Goal: Communication & Community: Connect with others

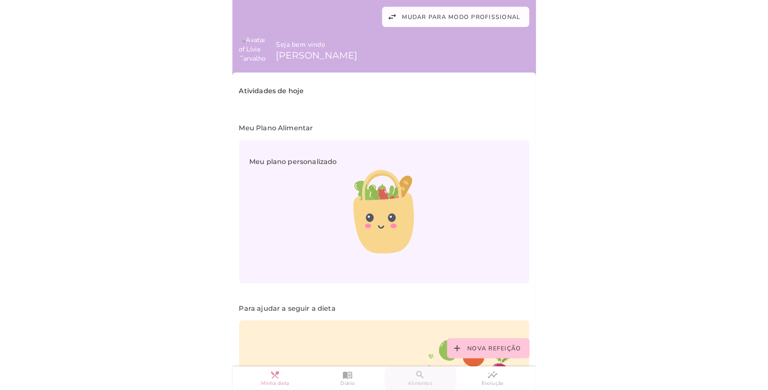
click at [413, 376] on link "search Alimentos" at bounding box center [420, 379] width 73 height 24
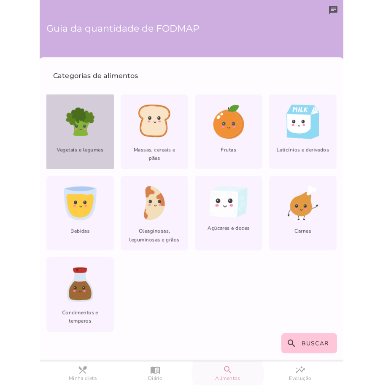
click at [92, 127] on icon at bounding box center [80, 122] width 35 height 35
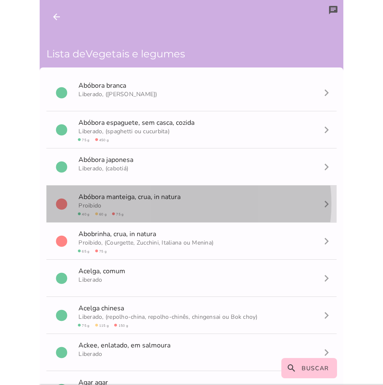
click at [119, 211] on span "circle 40 g circle 60 g circle 75 g" at bounding box center [100, 214] width 47 height 8
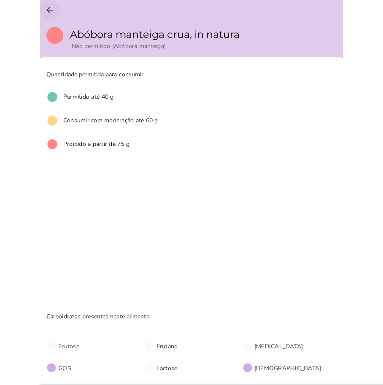
click at [46, 7] on icon "arrow_back" at bounding box center [50, 10] width 10 height 10
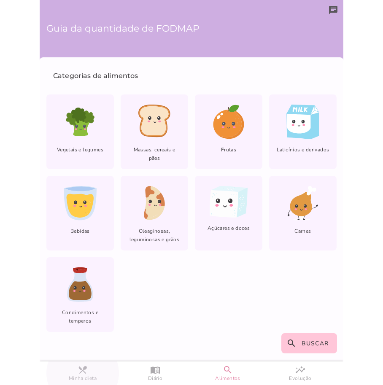
click at [78, 379] on span "Minha dieta" at bounding box center [83, 378] width 28 height 7
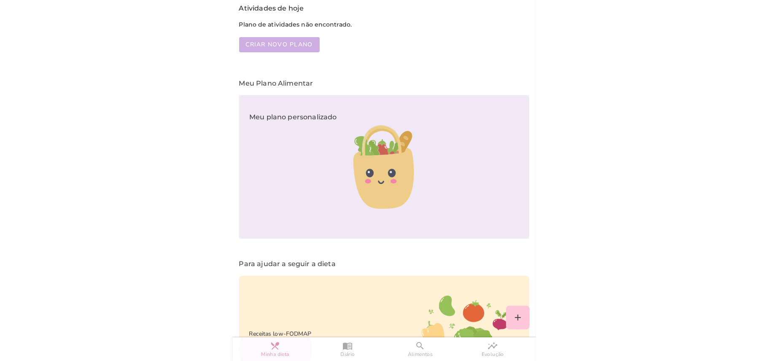
scroll to position [159, 0]
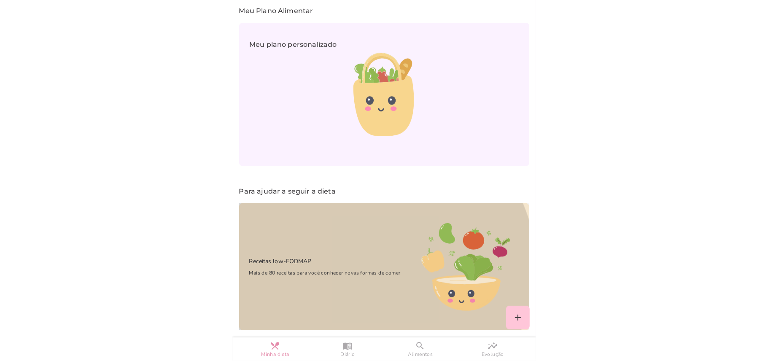
click at [314, 269] on span "Mais de 80 receitas para você conhecer novas formas de comer" at bounding box center [320, 273] width 162 height 8
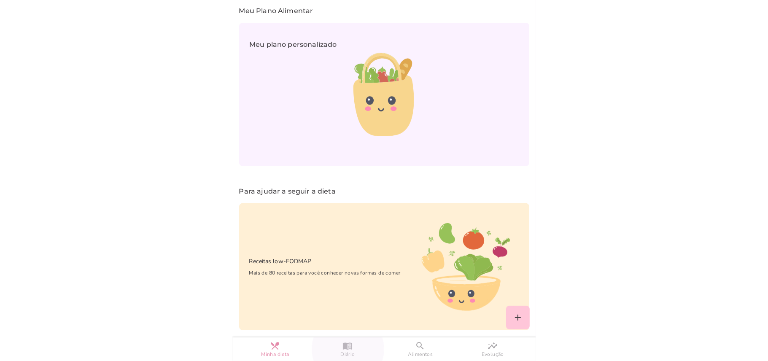
click at [356, 346] on link "menu_book Diário" at bounding box center [348, 350] width 73 height 24
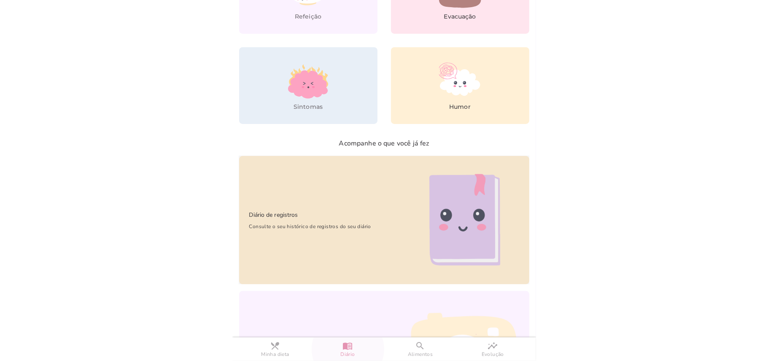
scroll to position [176, 0]
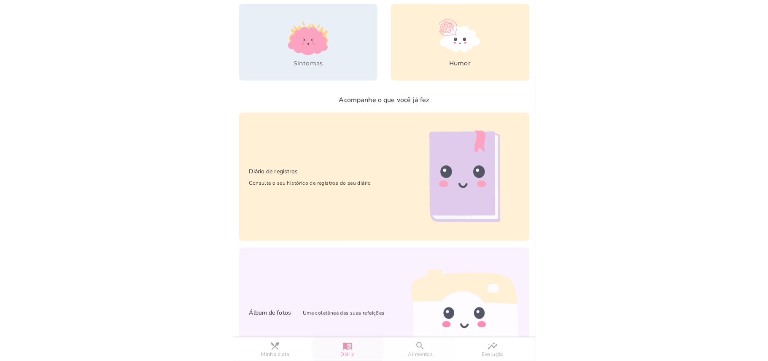
click at [419, 353] on span "Alimentos" at bounding box center [420, 354] width 25 height 7
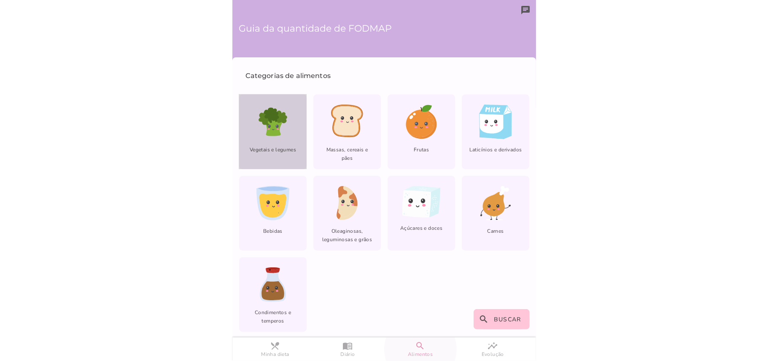
click at [277, 135] on icon at bounding box center [273, 122] width 35 height 35
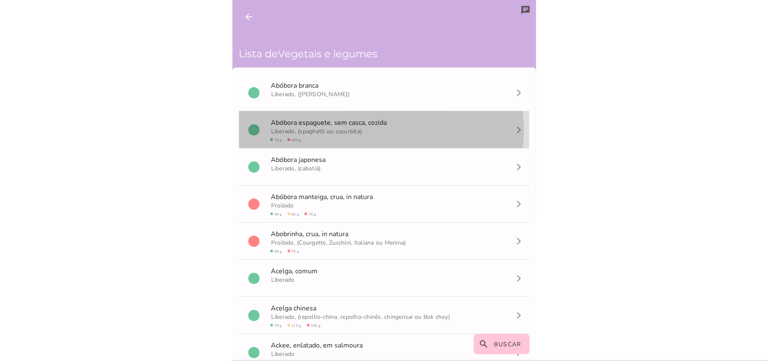
click at [335, 132] on span "Liberado, (spaghetti ou cucurbita)" at bounding box center [316, 131] width 91 height 8
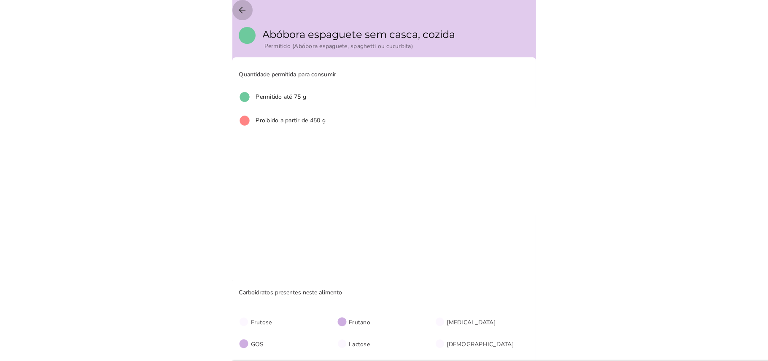
click at [248, 9] on button "arrow_back" at bounding box center [242, 10] width 20 height 20
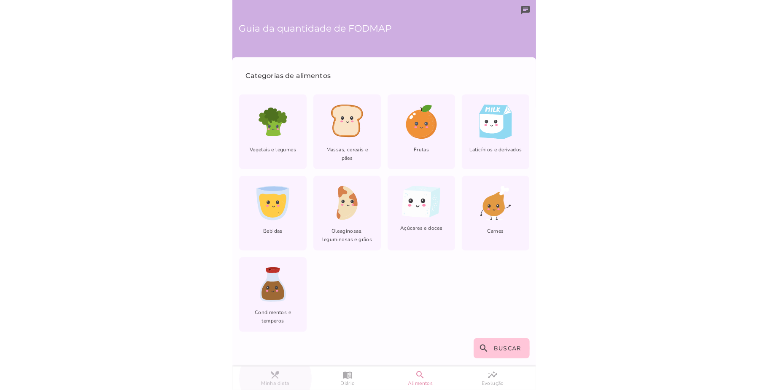
click at [0, 0] on slot "restaurant_menu" at bounding box center [0, 0] width 0 height 0
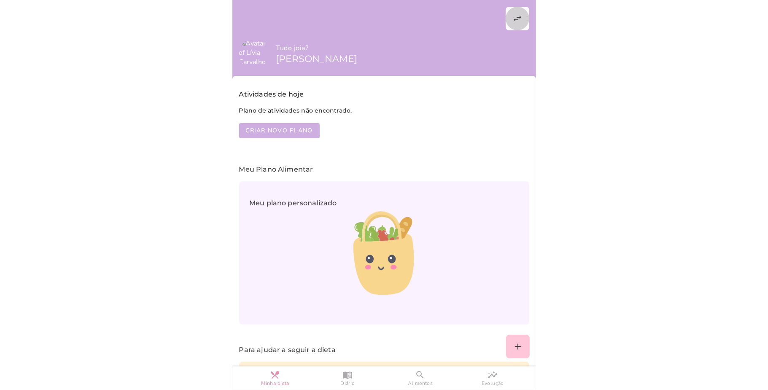
click at [0, 0] on slot "swap_horiz" at bounding box center [0, 0] width 0 height 0
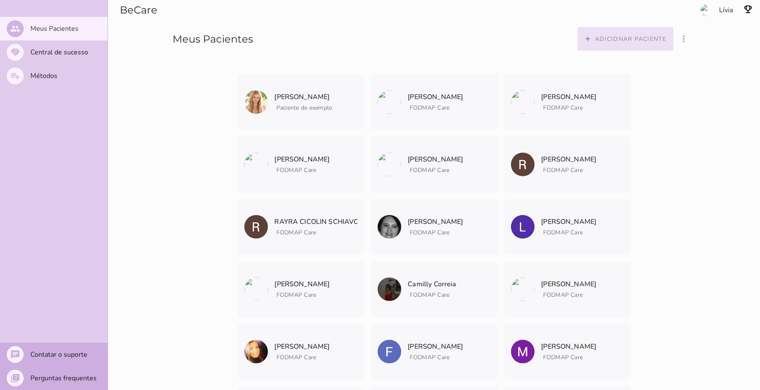
click at [614, 43] on button "add Adicionar paciente" at bounding box center [626, 39] width 96 height 24
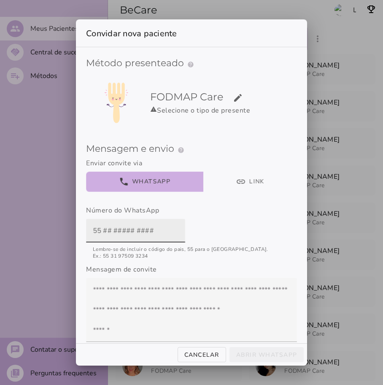
click at [90, 234] on label at bounding box center [135, 231] width 99 height 24
click at [93, 234] on input "text" at bounding box center [136, 231] width 86 height 24
click at [97, 230] on input "text" at bounding box center [136, 231] width 86 height 24
click at [126, 238] on input "55" at bounding box center [136, 231] width 86 height 24
click at [127, 229] on input "55" at bounding box center [136, 231] width 86 height 24
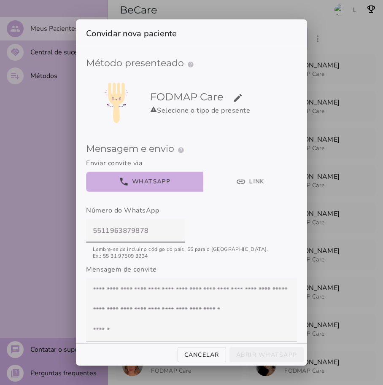
scroll to position [46, 0]
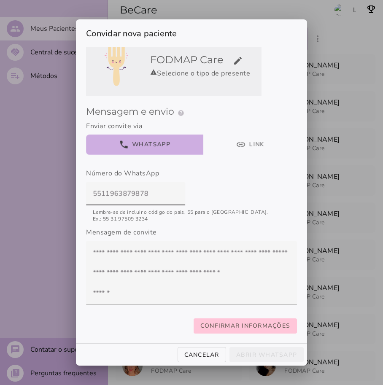
type input "5511963879878"
type mwc-textfield "5511963879878"
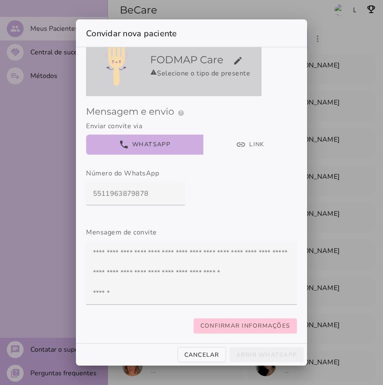
click at [231, 57] on div "FODMAP Care edit warning Selecione o tipo de presente" at bounding box center [204, 65] width 115 height 39
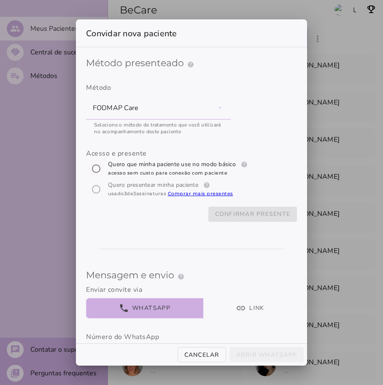
click at [98, 165] on input "[object Object]" at bounding box center [96, 169] width 20 height 20
radio input "****"
type mwc-radio "trial-extension"
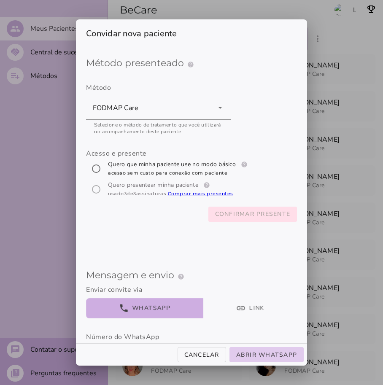
click at [0, 0] on slot "Confirmar presente" at bounding box center [0, 0] width 0 height 0
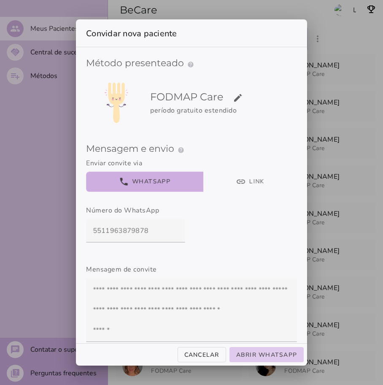
scroll to position [46, 0]
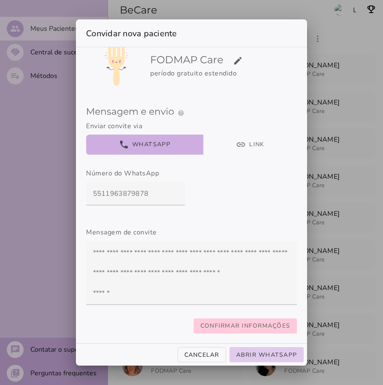
click at [0, 0] on slot "Confirmar informações" at bounding box center [0, 0] width 0 height 0
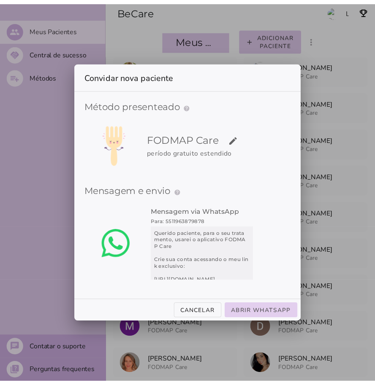
scroll to position [0, 0]
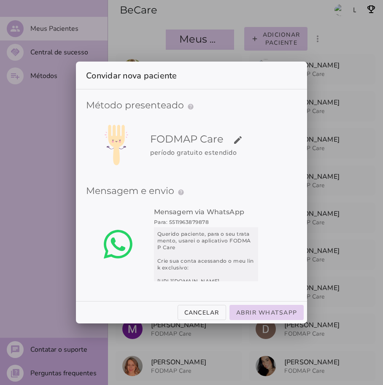
click at [0, 0] on slot "Abrir WhatsApp" at bounding box center [0, 0] width 0 height 0
